Goal: Information Seeking & Learning: Learn about a topic

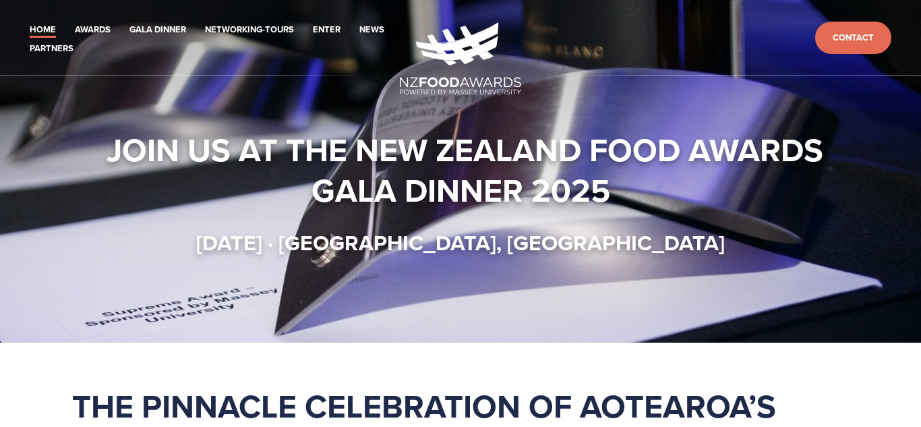
click at [235, 220] on div "Join us at the New Zealand Food Awards Gala Dinner 2025 Thursday 16 October · C…" at bounding box center [460, 192] width 777 height 127
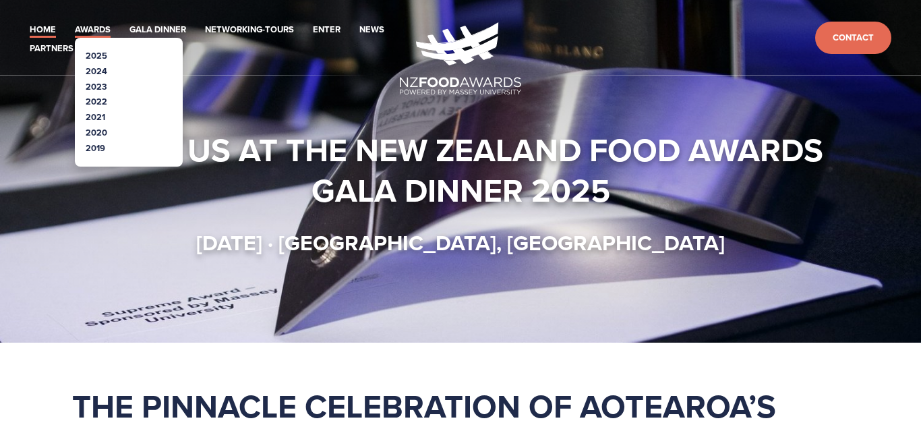
click at [86, 26] on link "Awards" at bounding box center [93, 30] width 36 height 16
click at [87, 42] on ul "2025 2024 2023 2022 2021" at bounding box center [129, 102] width 108 height 129
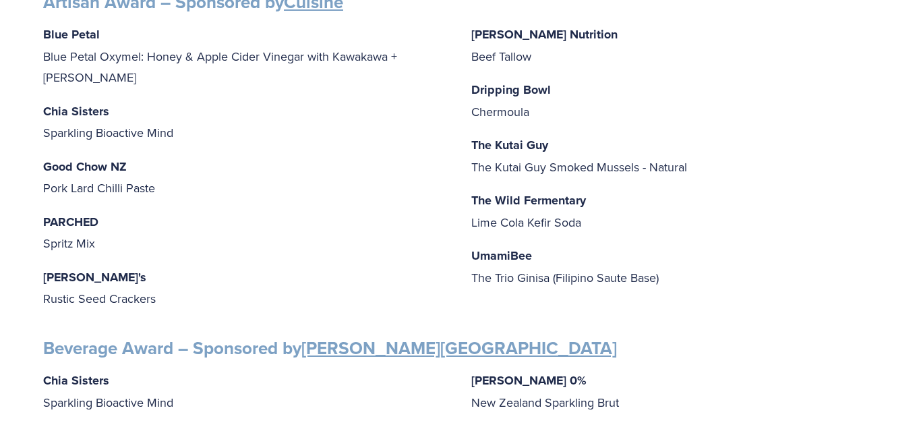
scroll to position [540, 0]
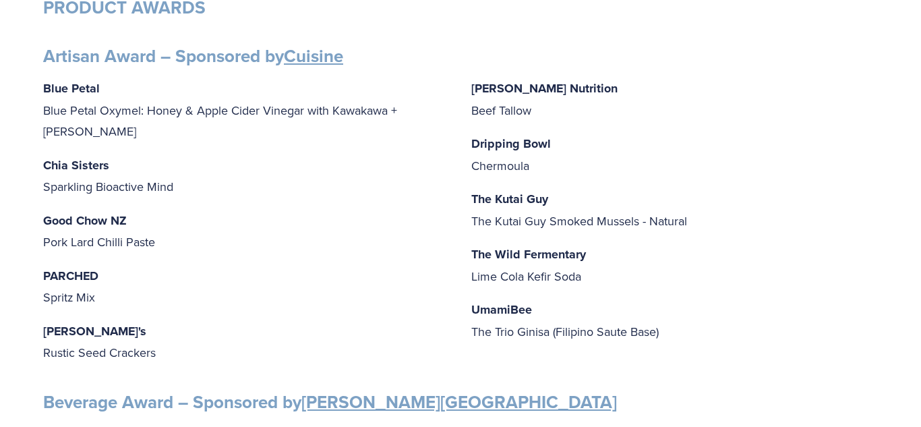
click at [43, 86] on strong "Blue Petal" at bounding box center [71, 89] width 57 height 18
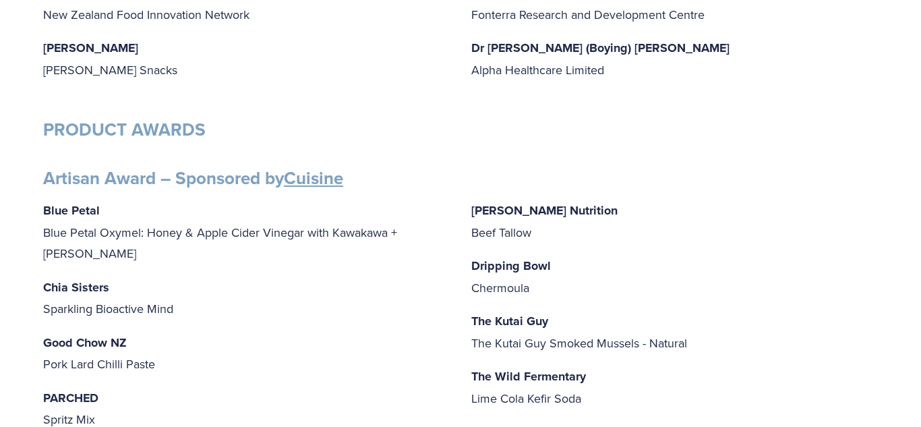
scroll to position [421, 0]
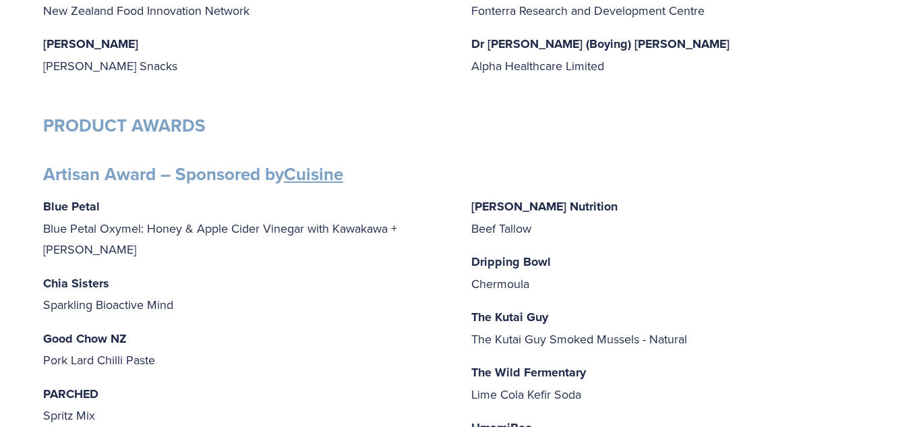
click at [78, 216] on p "Blue Petal Blue Petal Oxymel: Honey & Apple Cider Vinegar with Kawakawa + Ginger" at bounding box center [246, 228] width 407 height 65
click at [77, 212] on strong "Blue Petal" at bounding box center [71, 207] width 57 height 18
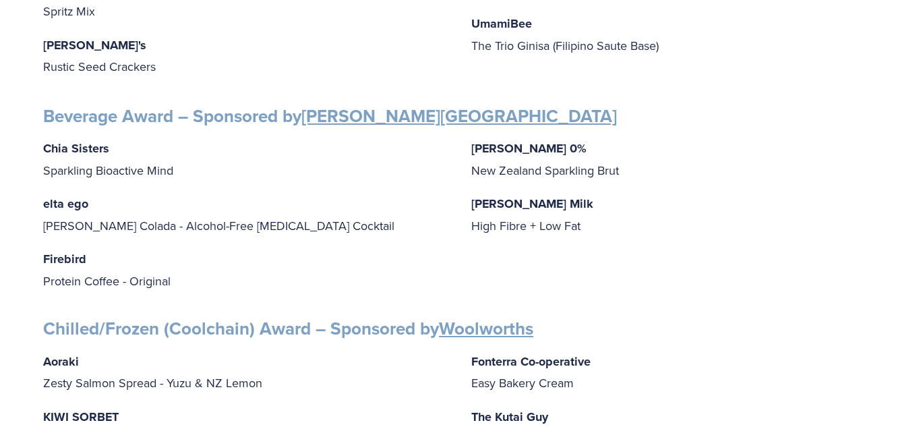
scroll to position [823, 0]
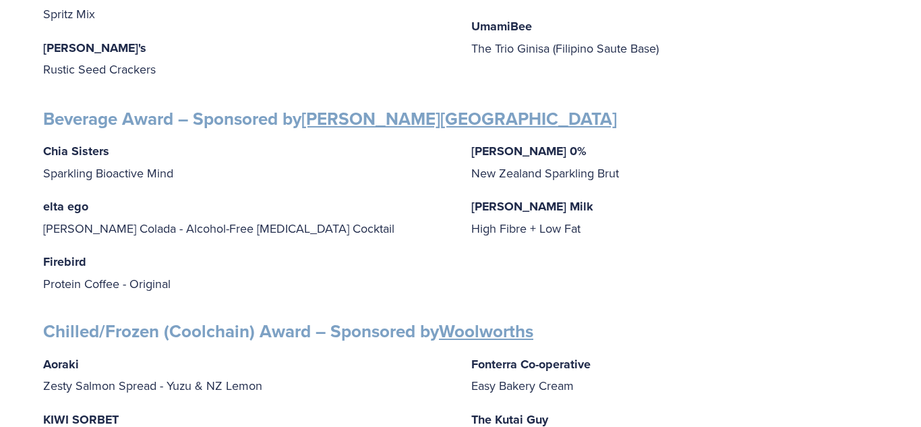
click at [118, 158] on p "Chia Sisters Sparkling Bioactive Mind" at bounding box center [246, 161] width 407 height 43
